Goal: Communication & Community: Ask a question

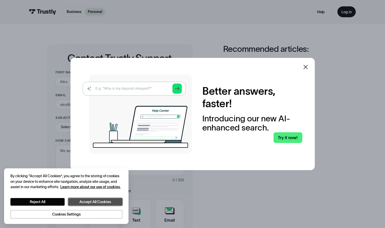
click at [106, 203] on button "Accept All Cookies" at bounding box center [95, 202] width 54 height 8
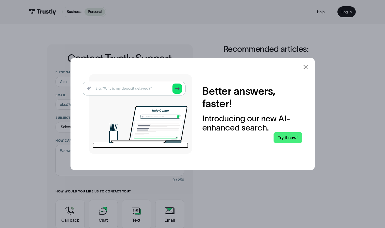
click at [307, 65] on icon at bounding box center [306, 67] width 6 height 6
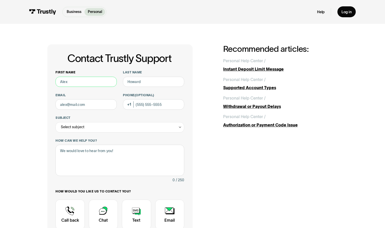
click at [77, 80] on input "First name" at bounding box center [85, 82] width 61 height 10
type input "ELIZABETH"
type input "PAWLOWSKI"
type input "ekpawlowski23@gmail.com"
type input "(905) 870-4644"
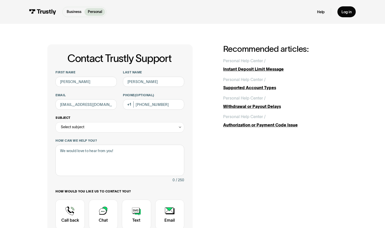
click at [170, 131] on div "Select subject" at bounding box center [119, 127] width 128 height 10
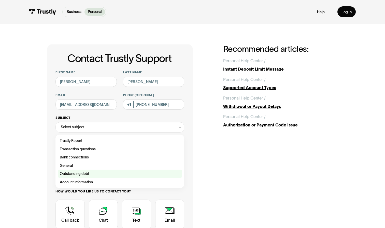
click at [118, 173] on div "Contact Trustly Support" at bounding box center [120, 174] width 124 height 8
type input "**********"
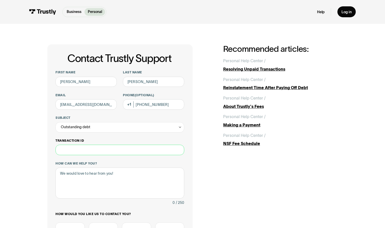
click at [102, 149] on input "Transaction ID" at bounding box center [119, 150] width 128 height 10
type input "**********"
click at [89, 191] on textarea "How can we help you?" at bounding box center [119, 183] width 128 height 31
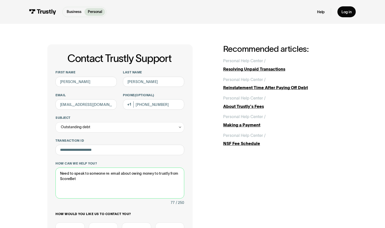
type textarea "Need to speak to someone re: email about owing money to trustly from ScoreBet"
click at [85, 212] on div "**********" at bounding box center [119, 173] width 128 height 207
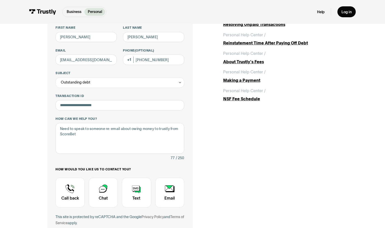
scroll to position [51, 0]
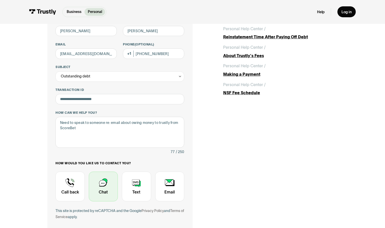
click at [104, 196] on div "Contact Trustly Support" at bounding box center [103, 187] width 29 height 30
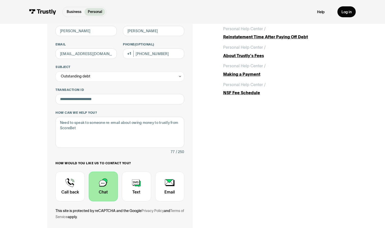
click at [95, 214] on div "This site is protected by reCAPTCHA and the Google Privacy Policy and Terms of …" at bounding box center [119, 214] width 128 height 12
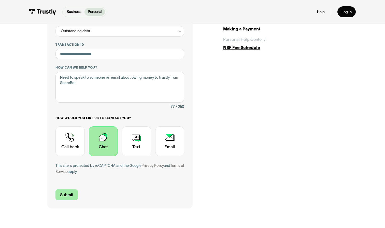
scroll to position [112, 0]
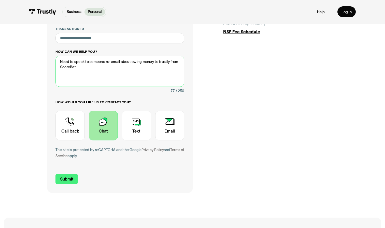
click at [143, 76] on textarea "Need to speak to someone re: email about owing money to trustly from ScoreBet" at bounding box center [119, 71] width 128 height 31
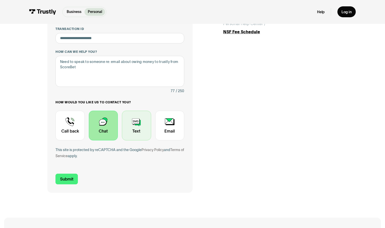
click at [147, 130] on div "Contact Trustly Support" at bounding box center [136, 126] width 29 height 30
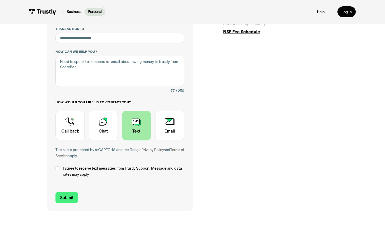
click at [80, 169] on span "I agree to receive text messages from Trustly Support. Message and data rates m…" at bounding box center [123, 172] width 121 height 12
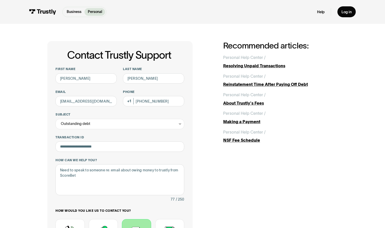
scroll to position [0, 0]
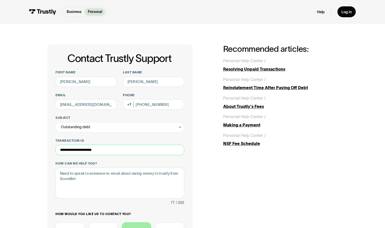
drag, startPoint x: 101, startPoint y: 152, endPoint x: 2, endPoint y: 129, distance: 101.8
drag, startPoint x: 2, startPoint y: 129, endPoint x: 207, endPoint y: 190, distance: 213.3
click at [207, 190] on div "**********" at bounding box center [192, 184] width 290 height 279
drag, startPoint x: 97, startPoint y: 150, endPoint x: 33, endPoint y: 147, distance: 64.0
click at [33, 147] on div "**********" at bounding box center [192, 184] width 364 height 321
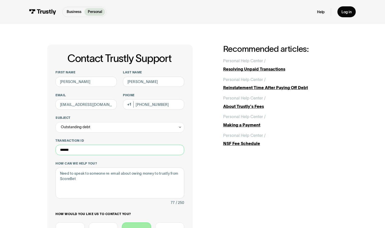
type input "******"
click at [33, 147] on div "**********" at bounding box center [192, 184] width 364 height 321
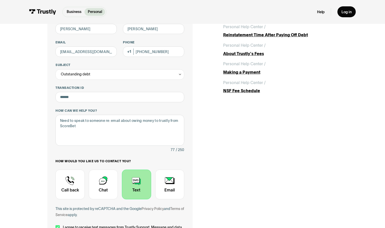
scroll to position [71, 0]
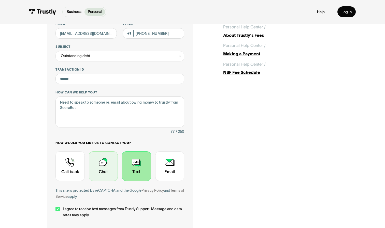
click at [101, 159] on div "Contact Trustly Support" at bounding box center [103, 167] width 29 height 30
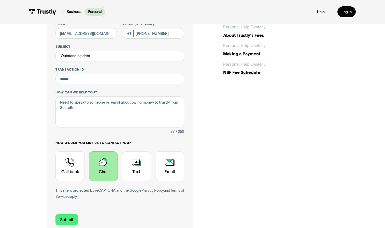
click at [8, 193] on div "**********" at bounding box center [192, 104] width 385 height 302
click at [159, 173] on div "Contact Trustly Support" at bounding box center [169, 167] width 29 height 30
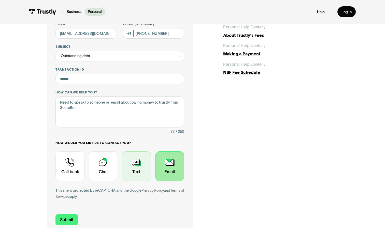
click at [140, 172] on div "Contact Trustly Support" at bounding box center [136, 167] width 29 height 30
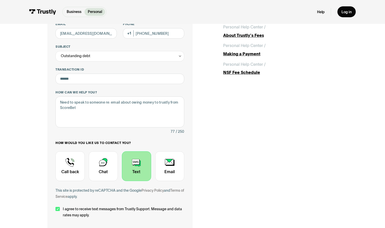
click at [17, 206] on div "**********" at bounding box center [192, 113] width 364 height 321
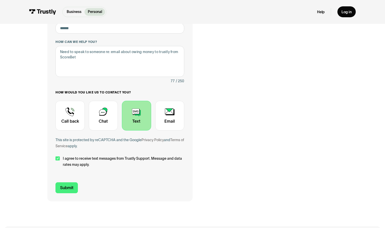
scroll to position [122, 0]
click at [80, 128] on div "Contact Trustly Support" at bounding box center [69, 116] width 29 height 30
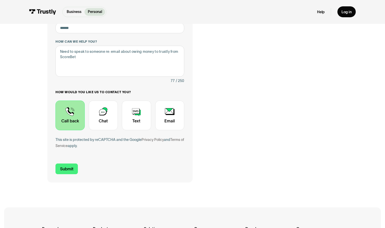
click at [11, 95] on div "**********" at bounding box center [192, 53] width 364 height 302
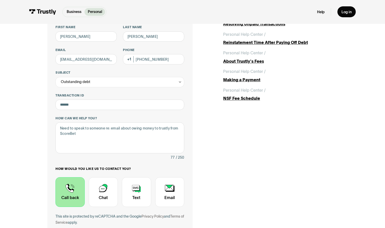
scroll to position [0, 0]
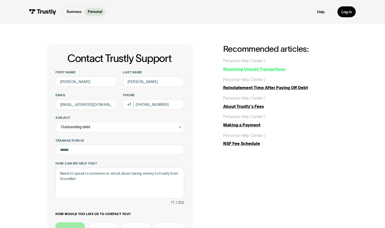
click at [266, 70] on div "Resolving Unpaid Transactions" at bounding box center [280, 69] width 114 height 6
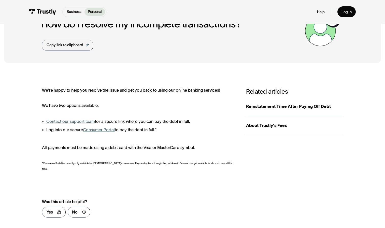
scroll to position [41, 0]
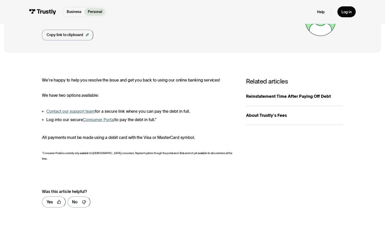
click at [79, 111] on link "Contact our support team" at bounding box center [70, 111] width 49 height 5
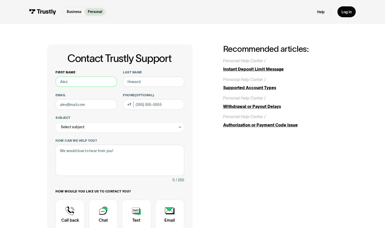
click at [99, 81] on input "First name" at bounding box center [85, 82] width 61 height 10
click at [99, 81] on input "[PERSON_NAME]" at bounding box center [85, 82] width 61 height 10
type input "L"
type input "[PERSON_NAME]"
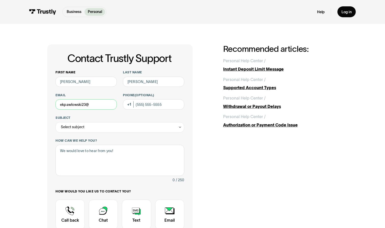
type input "[EMAIL_ADDRESS][DOMAIN_NAME]"
type input "[PHONE_NUMBER]"
click at [95, 126] on div "Select subject" at bounding box center [119, 127] width 128 height 10
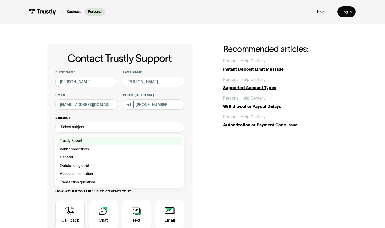
click at [88, 141] on div "Contact Trustly Support" at bounding box center [120, 141] width 124 height 8
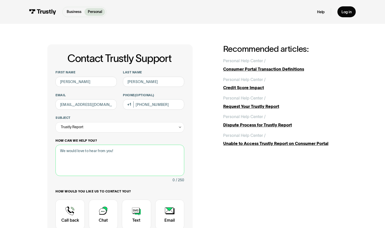
click at [71, 161] on textarea "How can we help you?" at bounding box center [119, 160] width 128 height 31
click at [101, 127] on div "Trustly Report" at bounding box center [119, 127] width 128 height 10
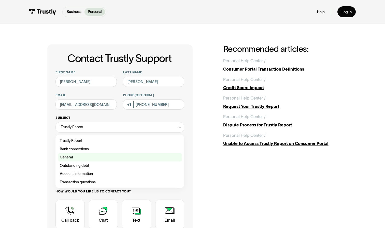
click at [87, 156] on div "Contact Trustly Support" at bounding box center [120, 157] width 124 height 8
type input "*******"
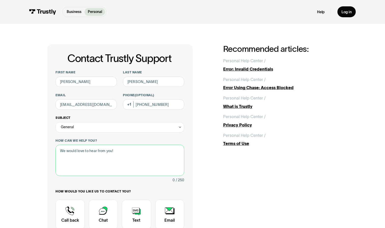
click at [87, 156] on textarea "How can we help you?" at bounding box center [119, 160] width 128 height 31
